Goal: Task Accomplishment & Management: Use online tool/utility

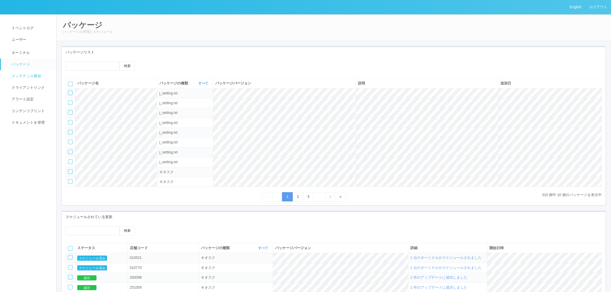
drag, startPoint x: 43, startPoint y: 51, endPoint x: 54, endPoint y: 81, distance: 32.2
click at [43, 50] on link "ターミナル" at bounding box center [31, 52] width 60 height 13
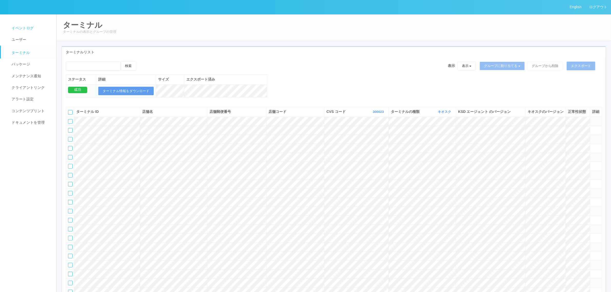
click at [18, 25] on link "イベントログ" at bounding box center [31, 28] width 60 height 12
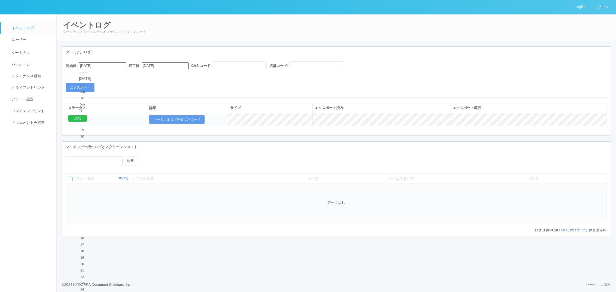
click at [104, 64] on input "[DATE]" at bounding box center [102, 65] width 47 height 7
click at [91, 76] on div "July 2025" at bounding box center [85, 79] width 12 height 6
click at [87, 73] on button "button" at bounding box center [85, 73] width 4 height 2
click at [90, 287] on div "21" at bounding box center [84, 289] width 9 height 5
type input "08/21/2025"
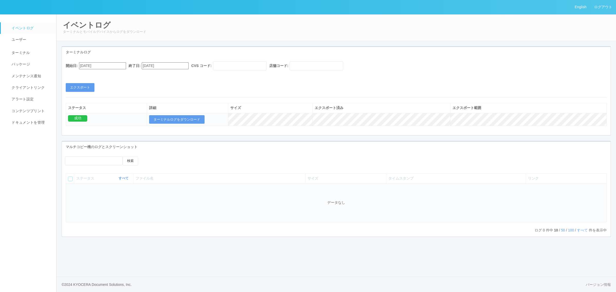
click at [184, 97] on hr at bounding box center [336, 97] width 541 height 0
click at [81, 87] on button "エクスポート" at bounding box center [80, 87] width 29 height 9
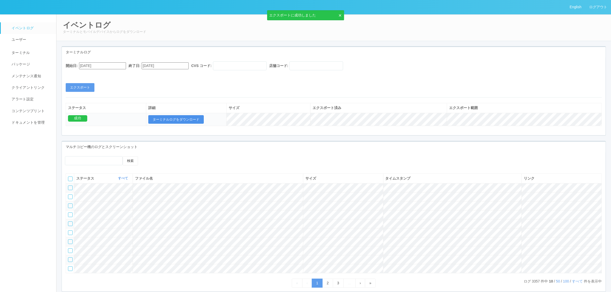
click at [188, 120] on button "ターミナルログをダウンロード" at bounding box center [175, 119] width 55 height 9
